Goal: Task Accomplishment & Management: Use online tool/utility

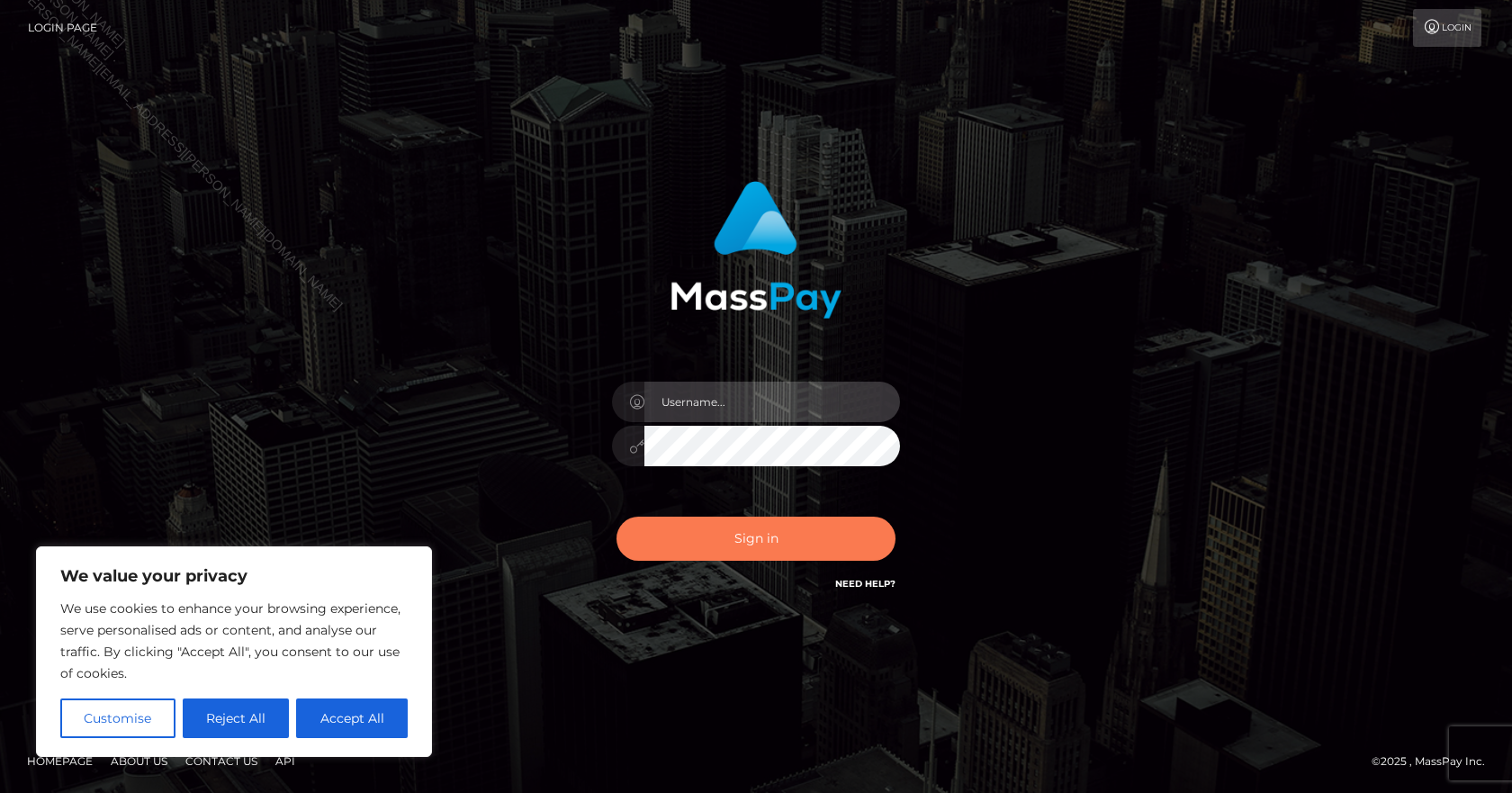
type input "Paula.B2Spin"
click at [770, 541] on button "Sign in" at bounding box center [756, 538] width 279 height 44
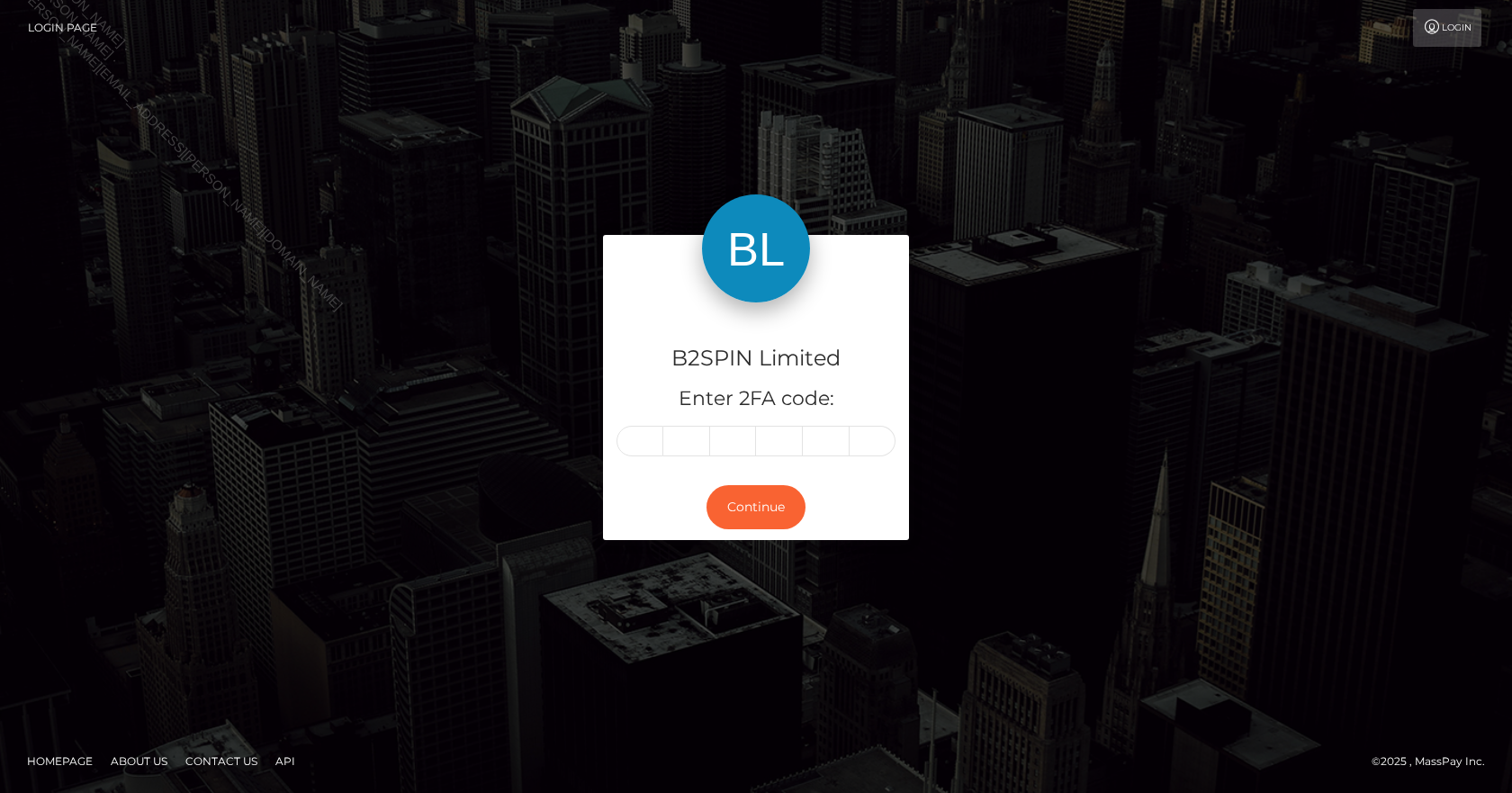
click at [640, 442] on input "text" at bounding box center [640, 440] width 47 height 30
type input "1"
type input "6"
type input "9"
type input "7"
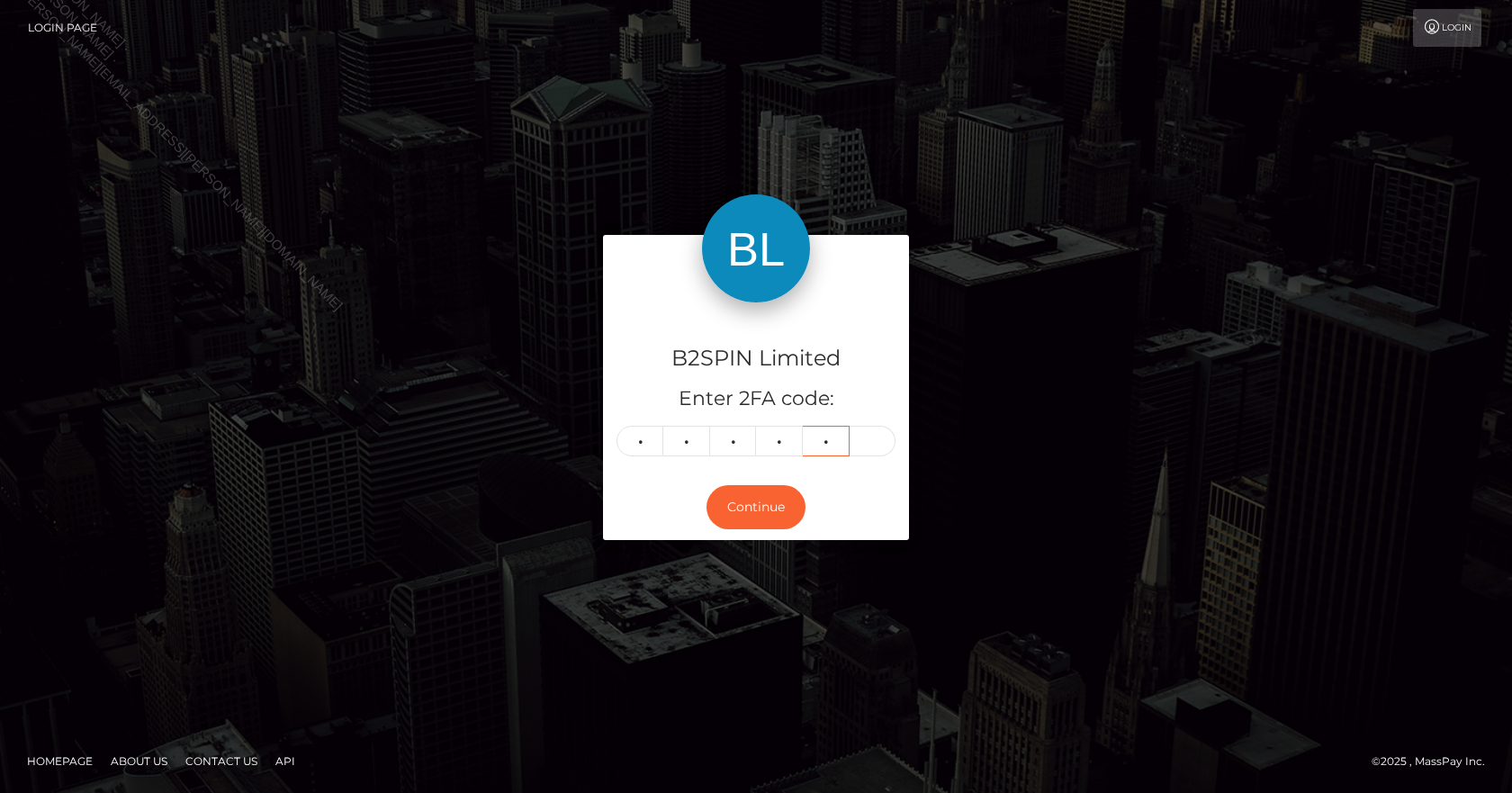
type input "2"
type input "6"
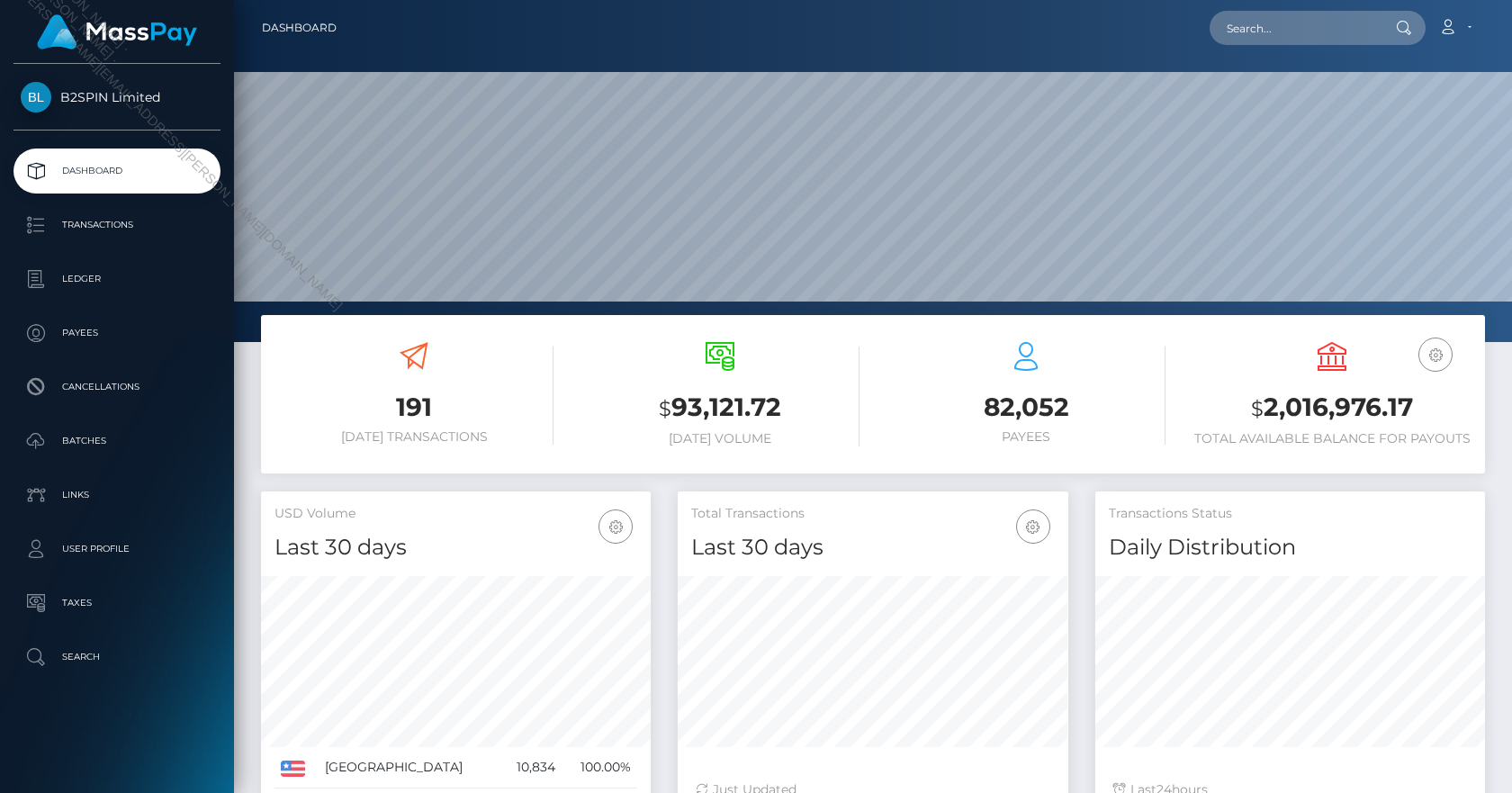
scroll to position [320, 390]
click at [130, 218] on p "Transactions" at bounding box center [116, 225] width 192 height 27
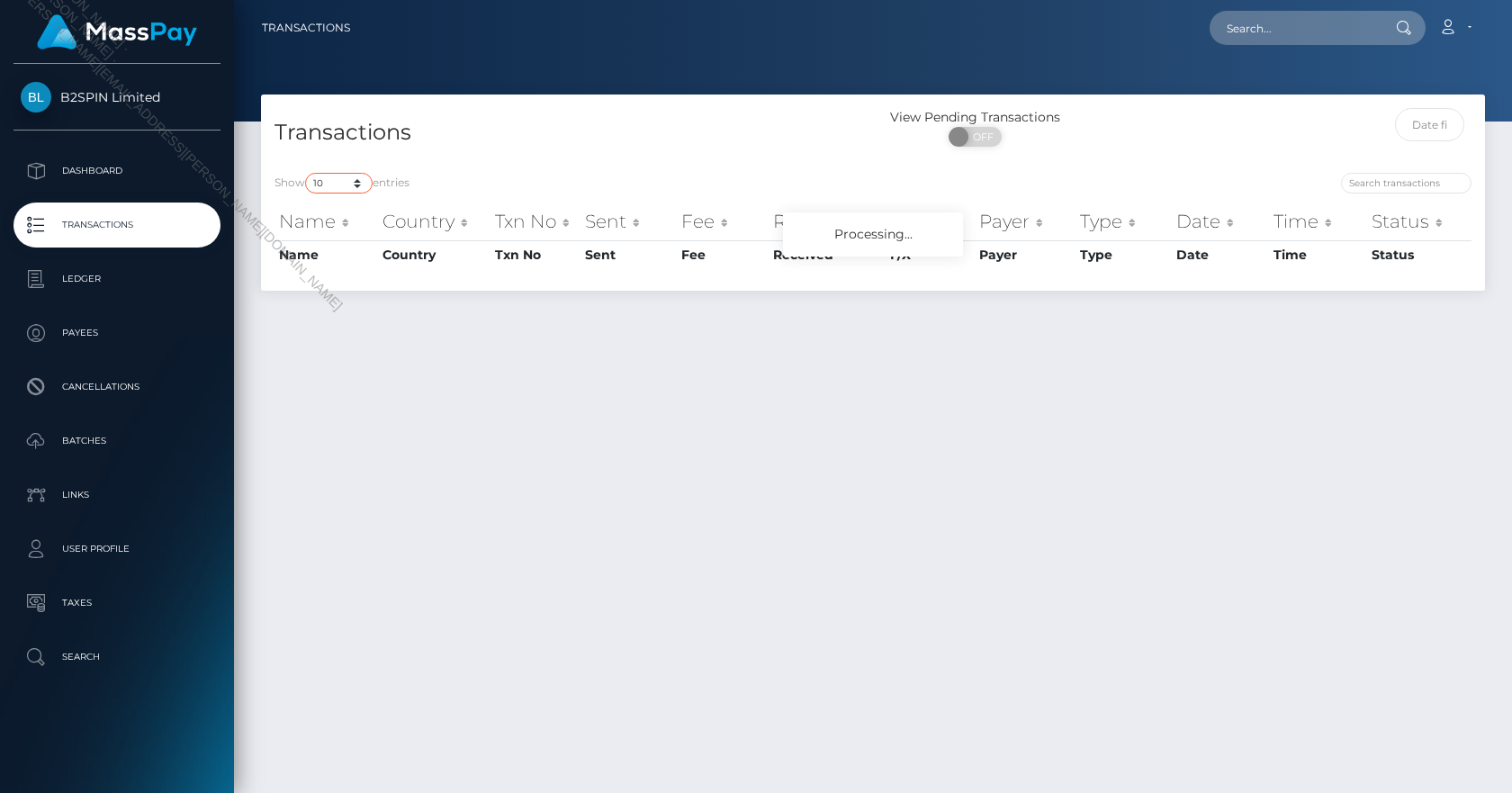
click at [355, 183] on select "10 25 50 100 250 500 1,000 3,500" at bounding box center [338, 182] width 67 height 20
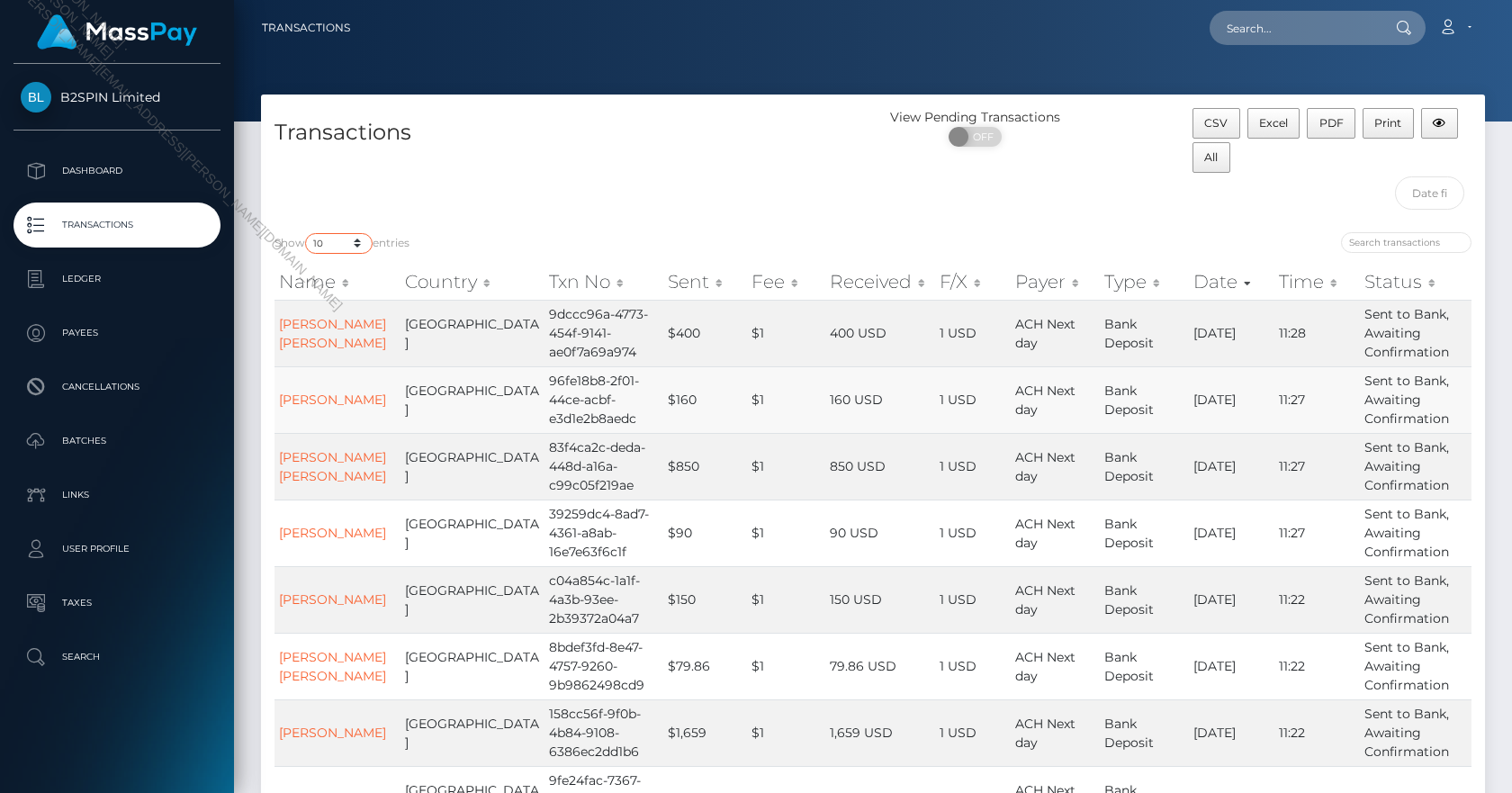
select select "3500"
click at [307, 233] on select "10 25 50 100 250 500 1,000 3,500" at bounding box center [338, 243] width 67 height 20
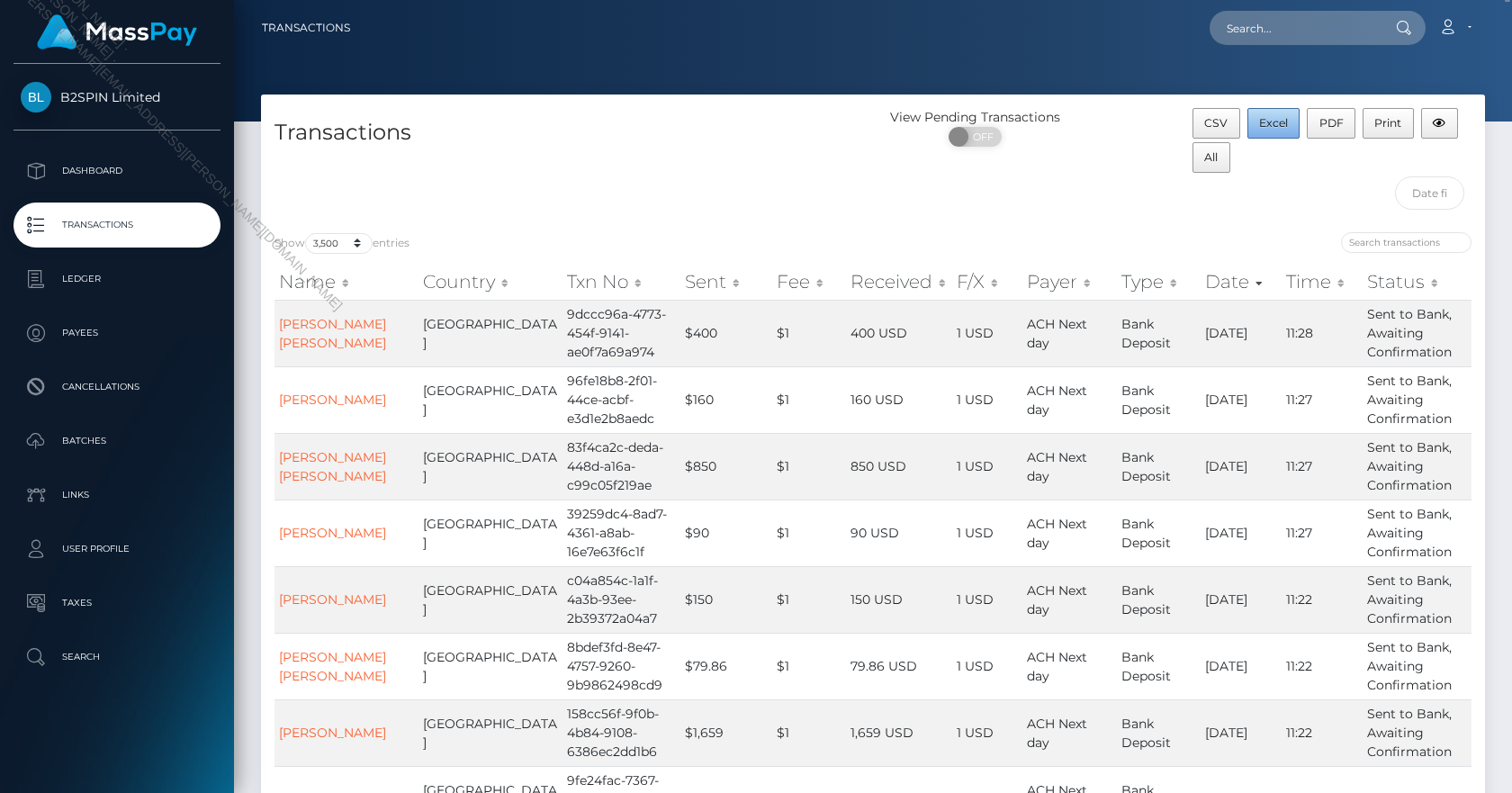
click at [1259, 124] on span "Excel" at bounding box center [1274, 123] width 29 height 14
